Goal: Information Seeking & Learning: Find specific page/section

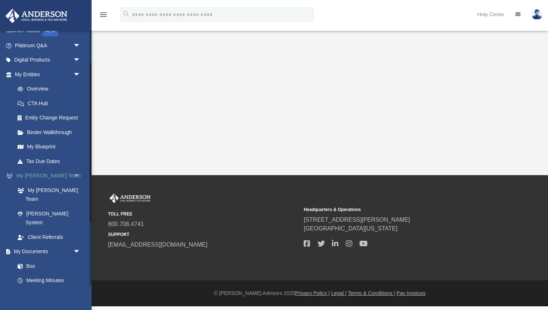
scroll to position [53, 0]
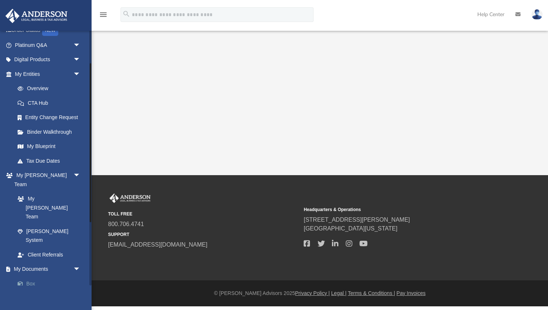
click at [29, 276] on link "Box" at bounding box center [50, 283] width 81 height 15
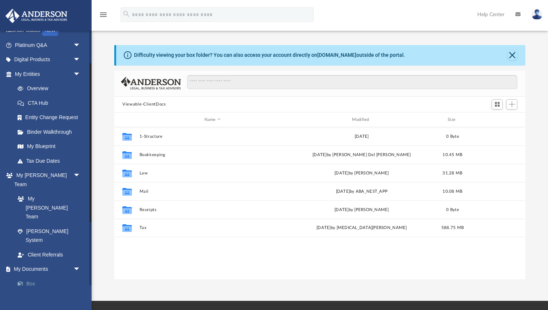
scroll to position [166, 410]
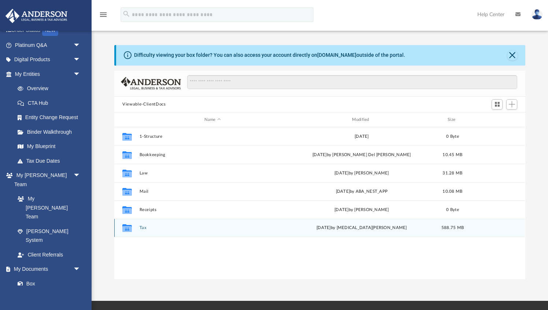
click at [142, 227] on button "Tax" at bounding box center [212, 227] width 146 height 5
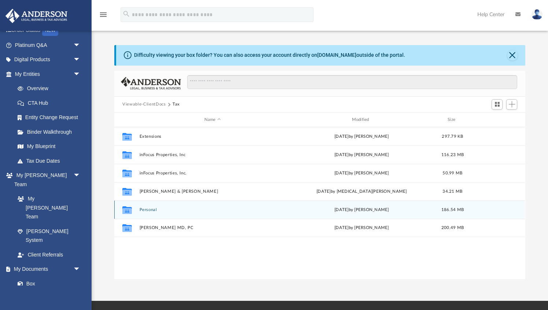
click at [146, 212] on button "Personal" at bounding box center [212, 209] width 146 height 5
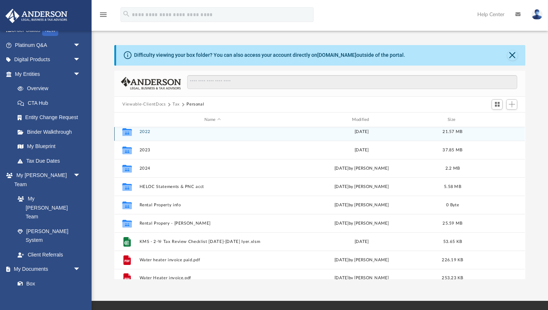
scroll to position [141, 0]
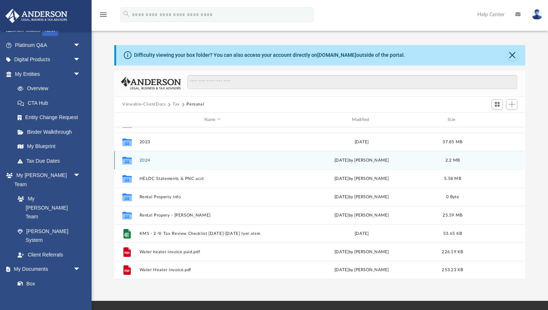
click at [143, 159] on button "2024" at bounding box center [212, 160] width 146 height 5
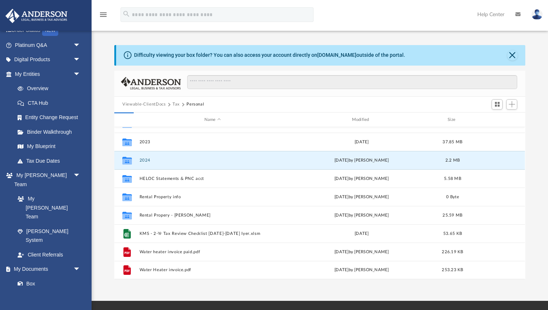
scroll to position [0, 0]
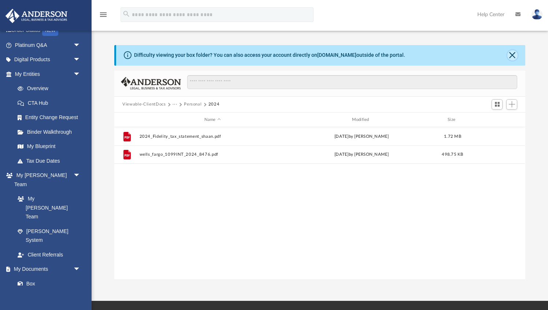
click at [512, 53] on button "Close" at bounding box center [512, 55] width 10 height 10
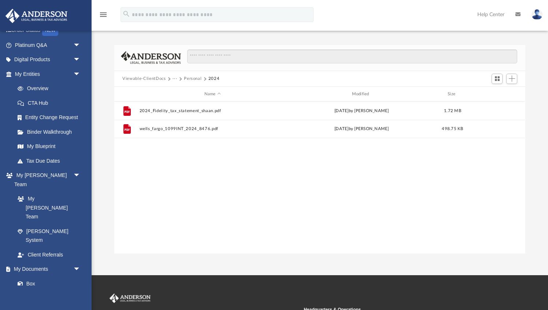
click at [196, 78] on button "Personal" at bounding box center [193, 78] width 18 height 7
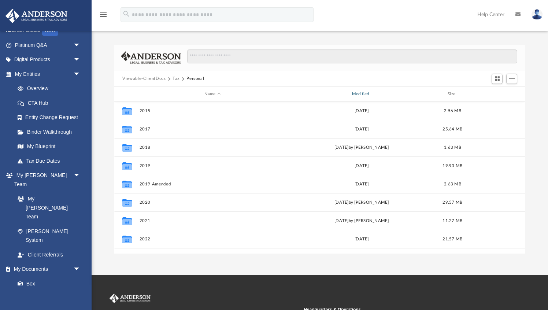
click at [358, 93] on div "Modified" at bounding box center [361, 94] width 146 height 7
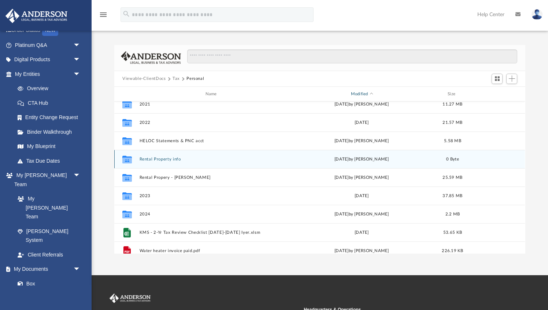
scroll to position [117, 0]
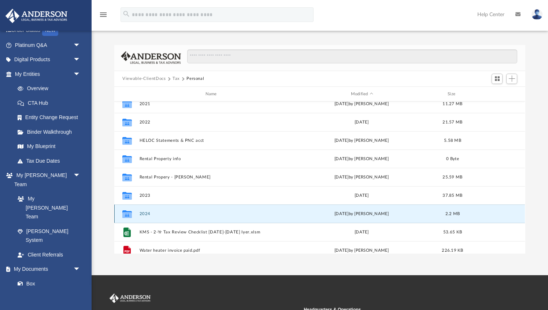
click at [146, 214] on button "2024" at bounding box center [212, 213] width 146 height 5
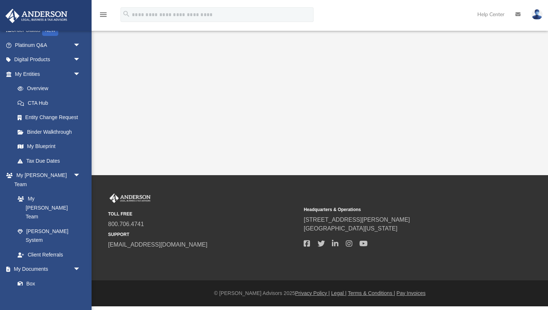
click at [178, 138] on div "App [EMAIL_ADDRESS][DOMAIN_NAME] Sign Out [EMAIL_ADDRESS][DOMAIN_NAME] Home Onl…" at bounding box center [274, 87] width 548 height 175
click at [105, 14] on icon "menu" at bounding box center [103, 14] width 9 height 9
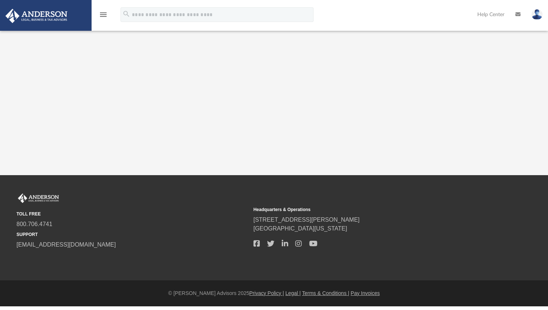
click at [105, 14] on icon "menu" at bounding box center [103, 14] width 9 height 9
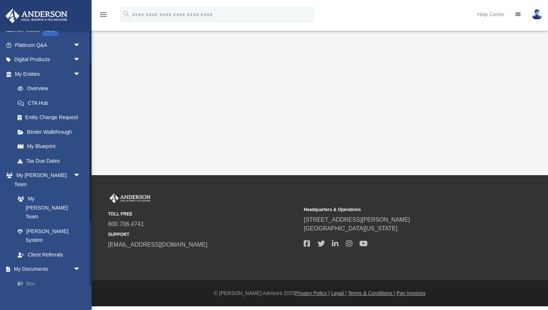
click at [28, 276] on link "Box" at bounding box center [50, 283] width 81 height 15
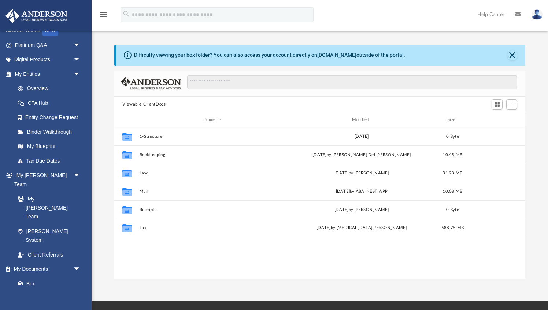
scroll to position [166, 410]
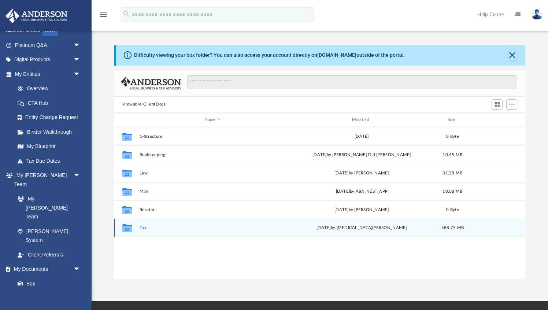
click at [143, 228] on button "Tax" at bounding box center [212, 227] width 146 height 5
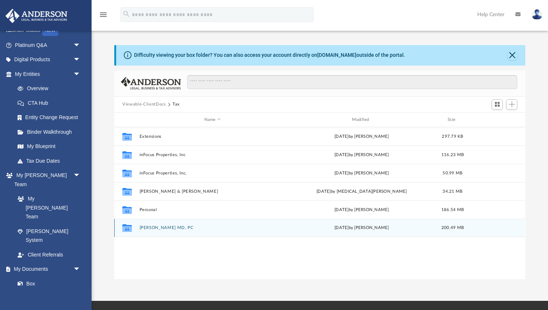
click at [156, 227] on button "[PERSON_NAME] MD, PC" at bounding box center [212, 227] width 146 height 5
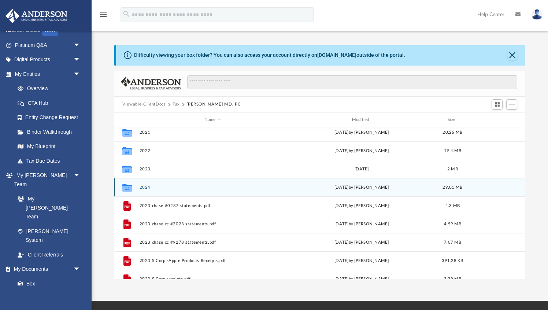
scroll to position [71, 0]
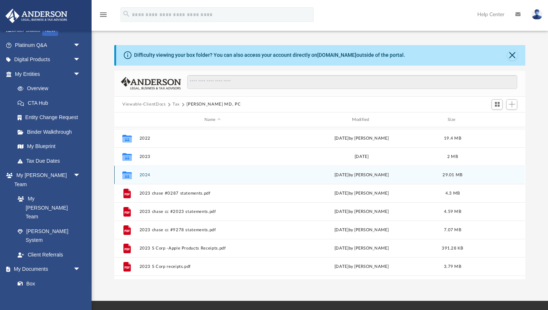
click at [146, 176] on button "2024" at bounding box center [212, 174] width 146 height 5
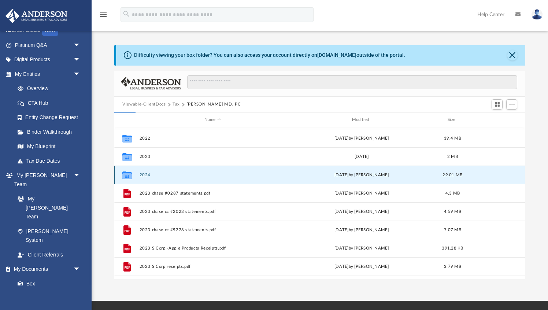
scroll to position [0, 0]
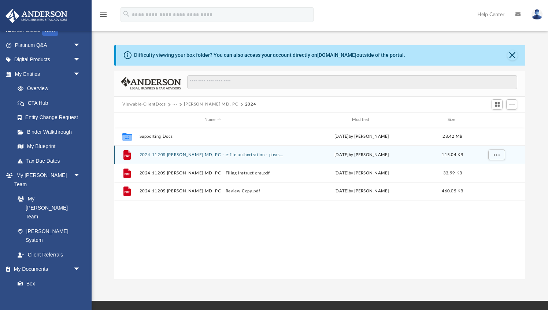
click at [211, 157] on div "File 2024 1120S [PERSON_NAME] MD, PC - e-file authorization - please sign.pdf […" at bounding box center [319, 154] width 410 height 18
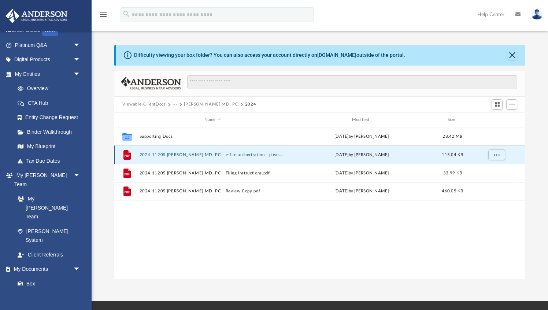
click at [212, 155] on button "2024 1120S [PERSON_NAME] MD, PC - e-file authorization - please sign.pdf" at bounding box center [212, 154] width 146 height 5
